Goal: Transaction & Acquisition: Download file/media

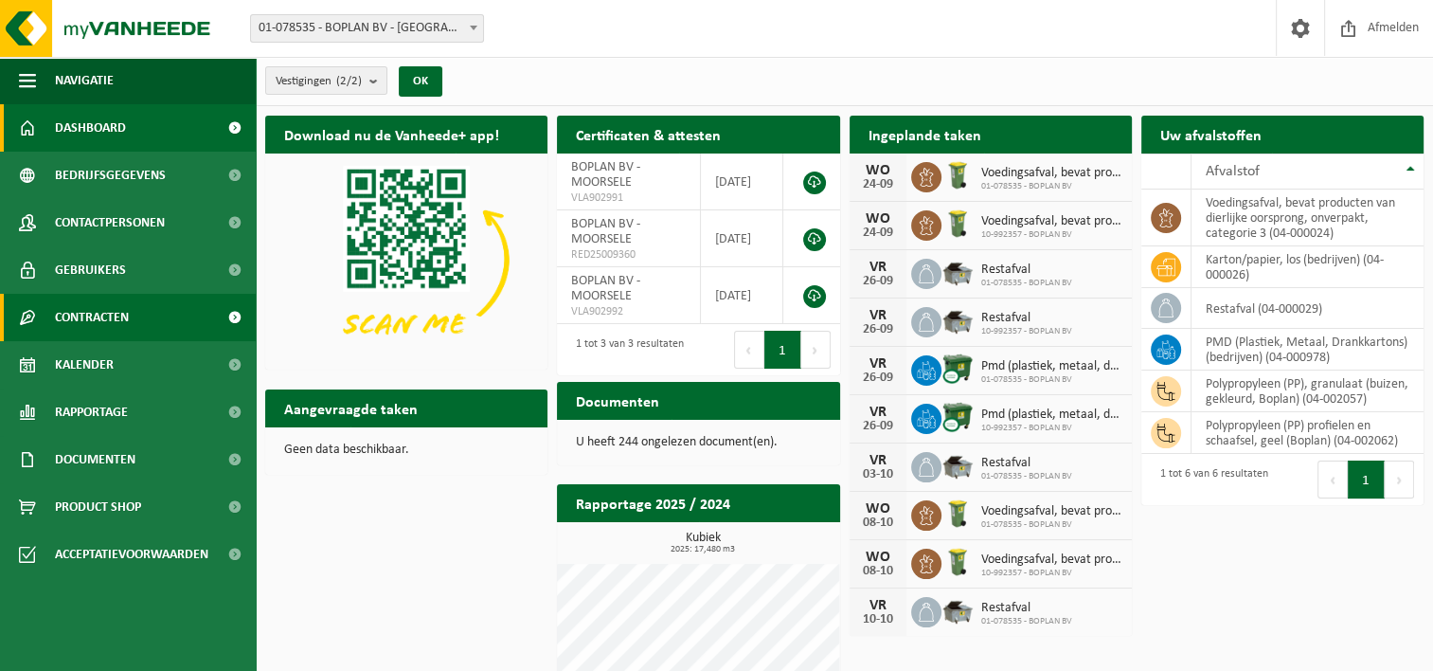
click at [171, 318] on link "Contracten" at bounding box center [128, 317] width 256 height 47
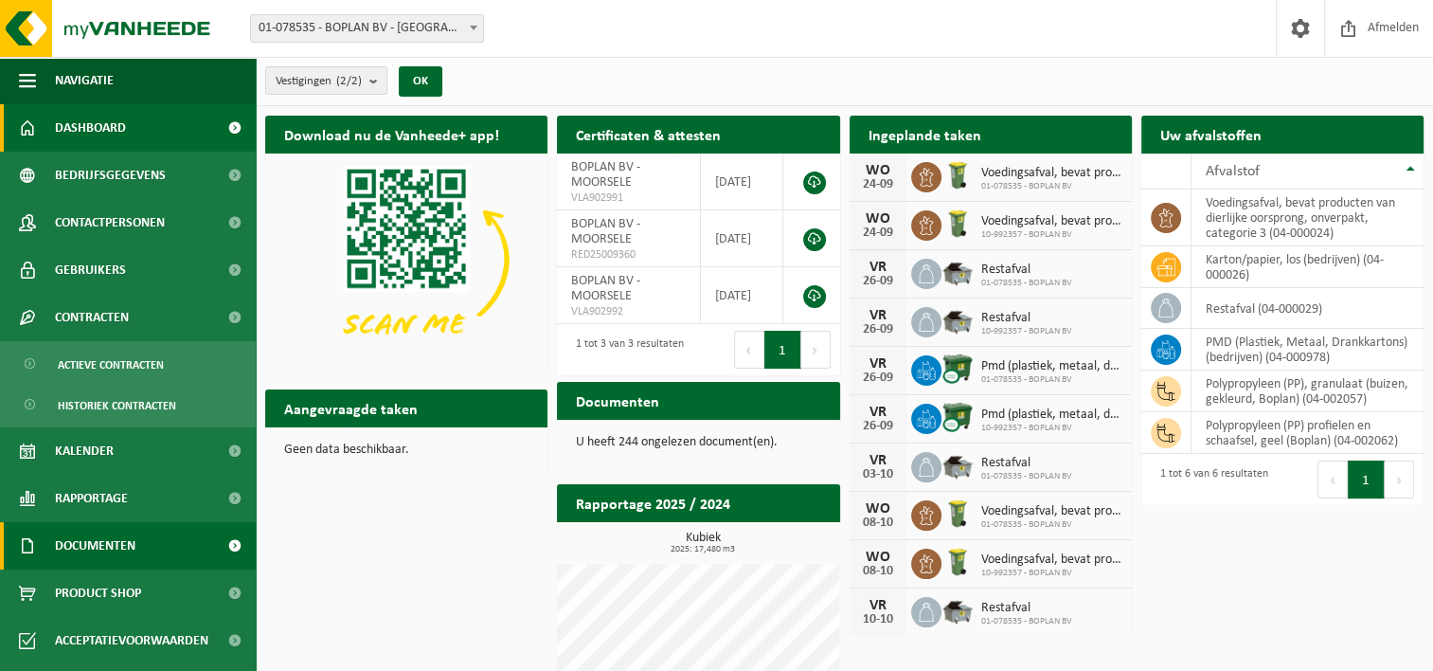
click at [153, 553] on link "Documenten" at bounding box center [128, 545] width 256 height 47
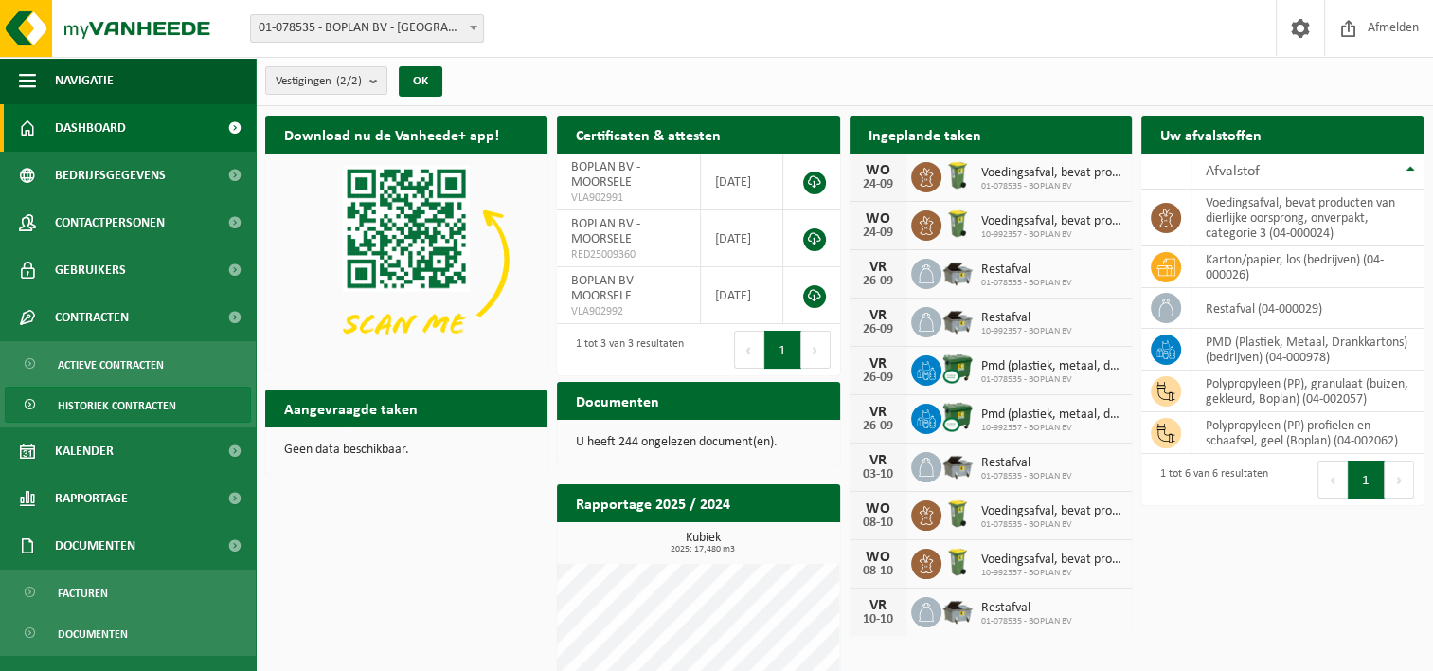
scroll to position [80, 0]
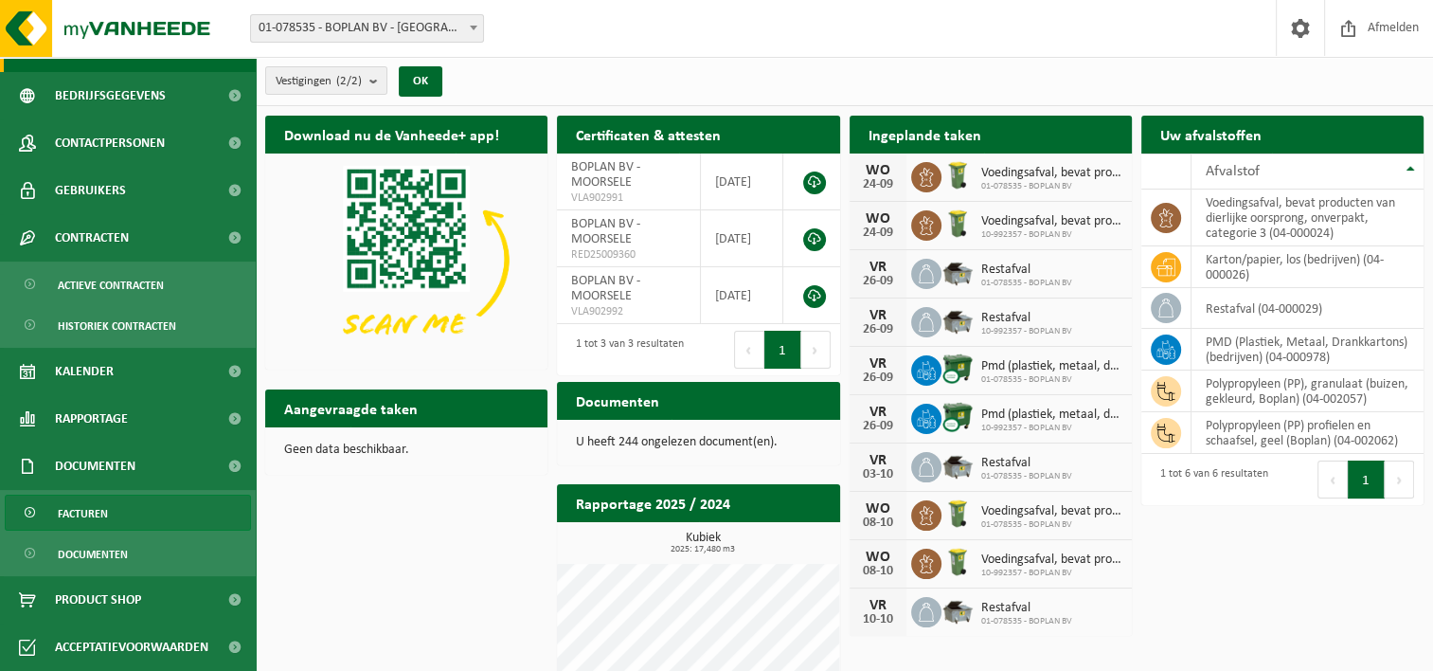
click at [106, 514] on span "Facturen" at bounding box center [83, 513] width 50 height 36
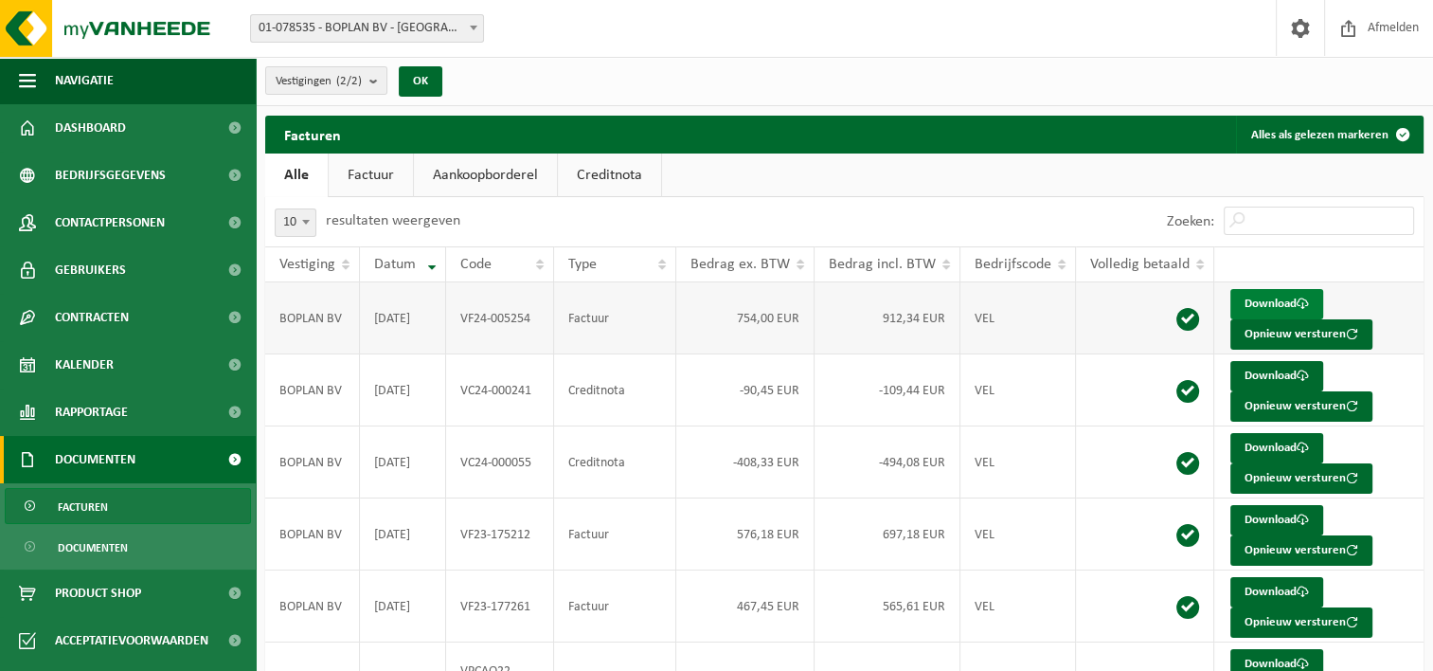
click at [1275, 307] on link "Download" at bounding box center [1277, 304] width 93 height 30
